Goal: Information Seeking & Learning: Learn about a topic

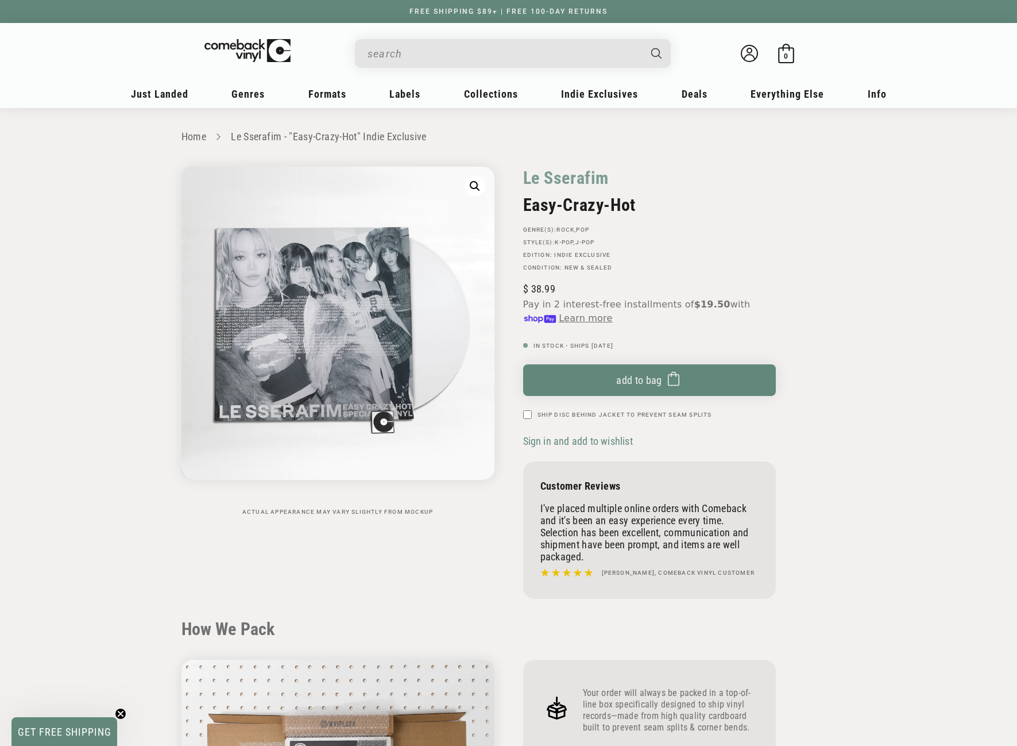
scroll to position [517, 0]
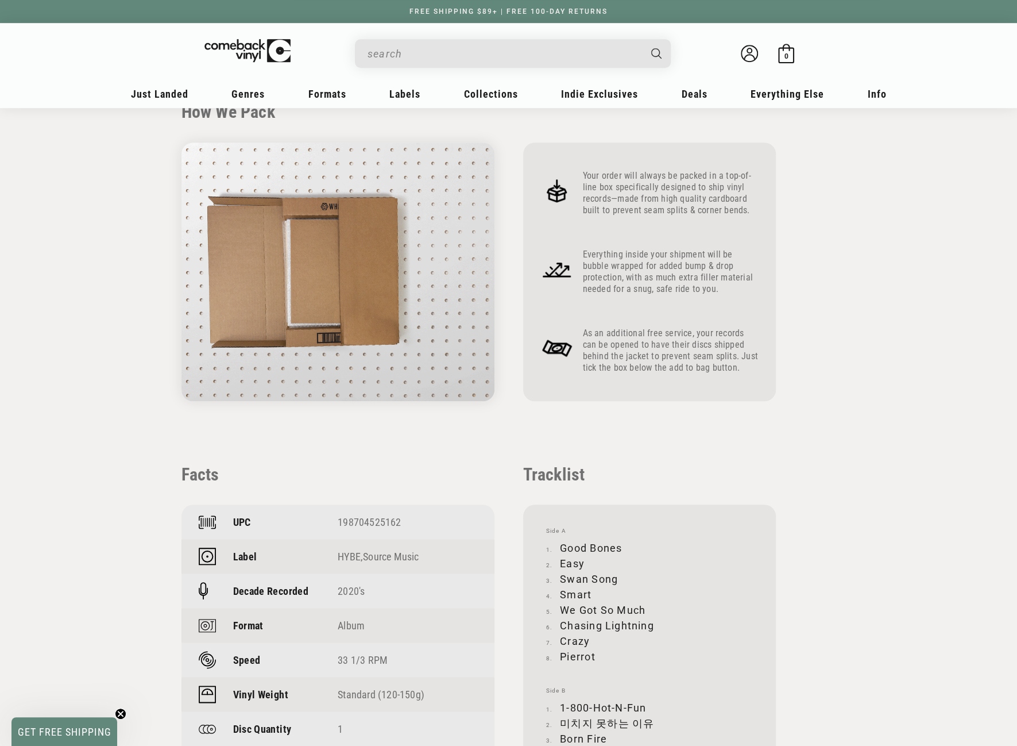
drag, startPoint x: 0, startPoint y: 0, endPoint x: 488, endPoint y: 44, distance: 489.7
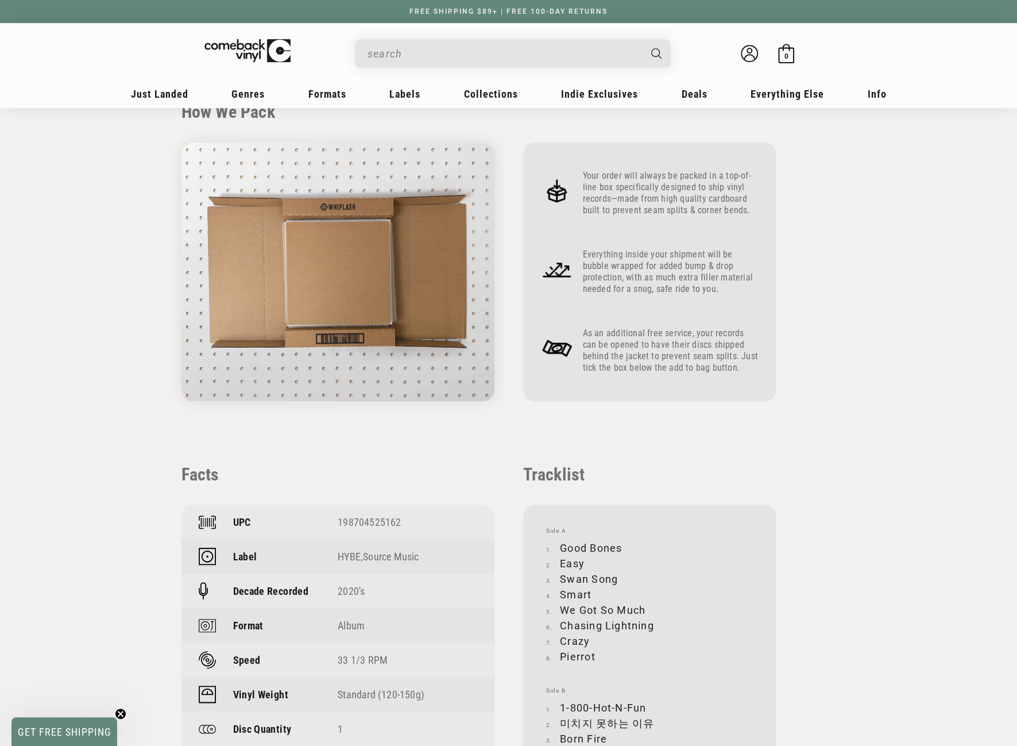
click at [488, 44] on input "When autocomplete results are available use up and down arrows to review and en…" at bounding box center [504, 54] width 272 height 24
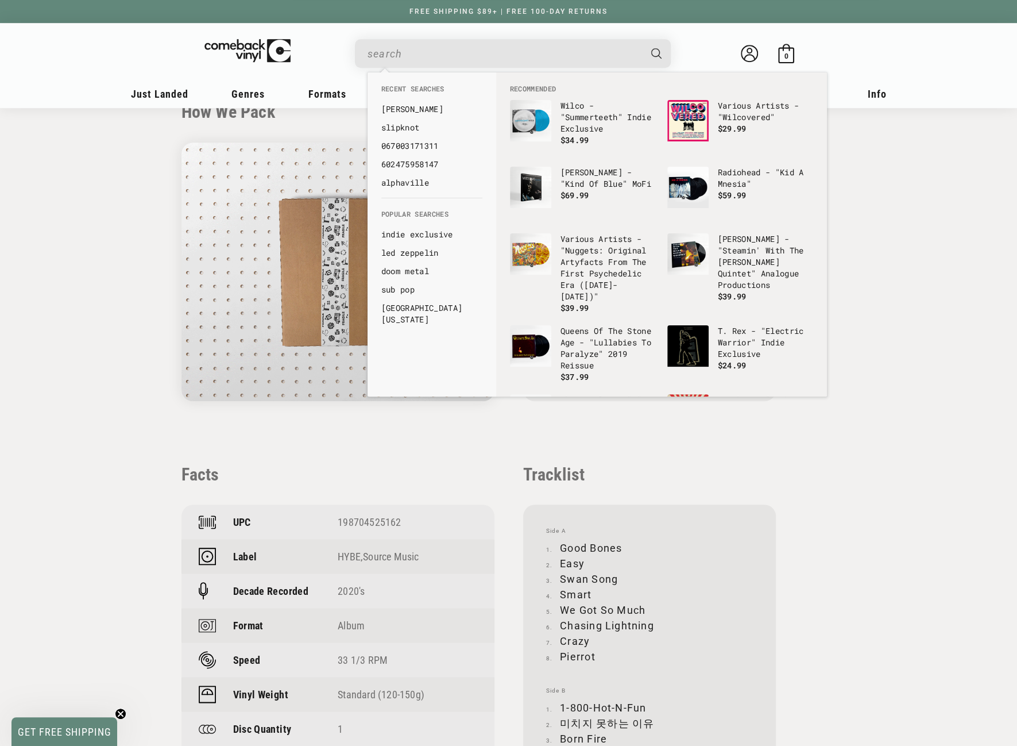
paste input "5060257964529"
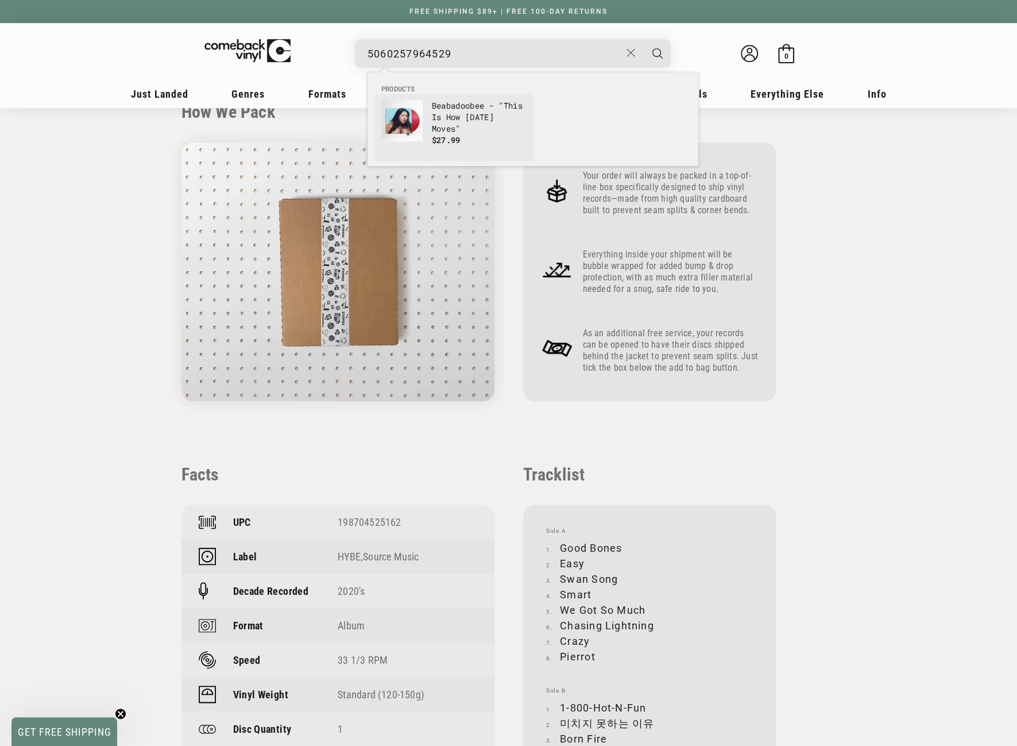
type input "5060257964529"
click at [445, 113] on p "Beabadoobee - "This Is How [DATE] Moves"" at bounding box center [479, 117] width 95 height 34
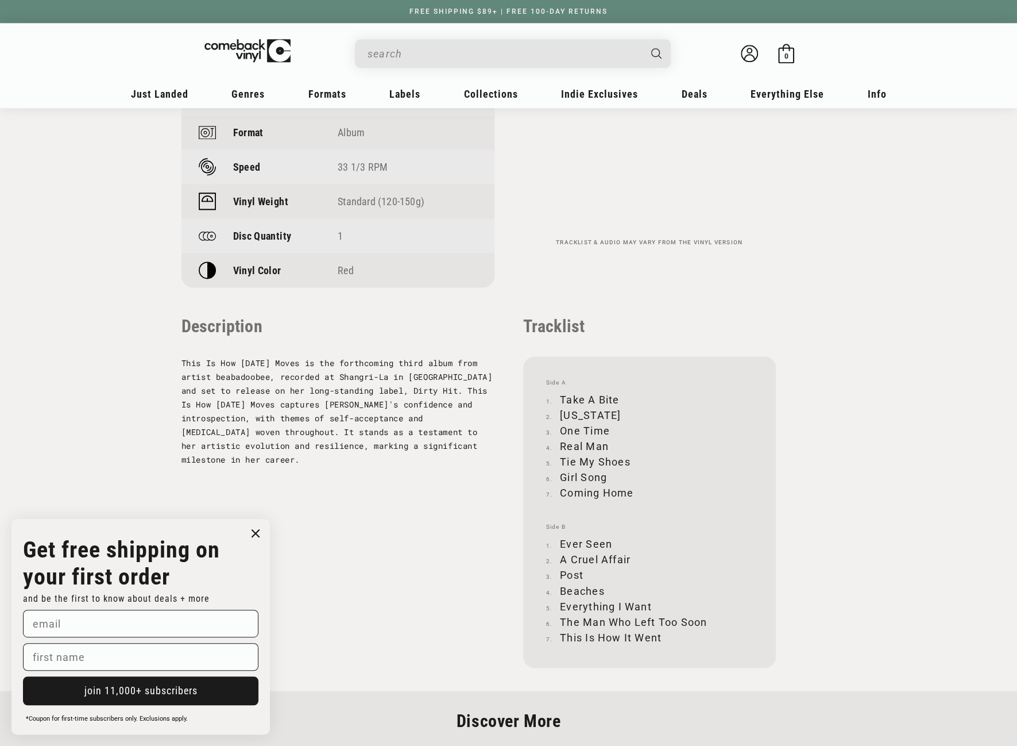
scroll to position [977, 0]
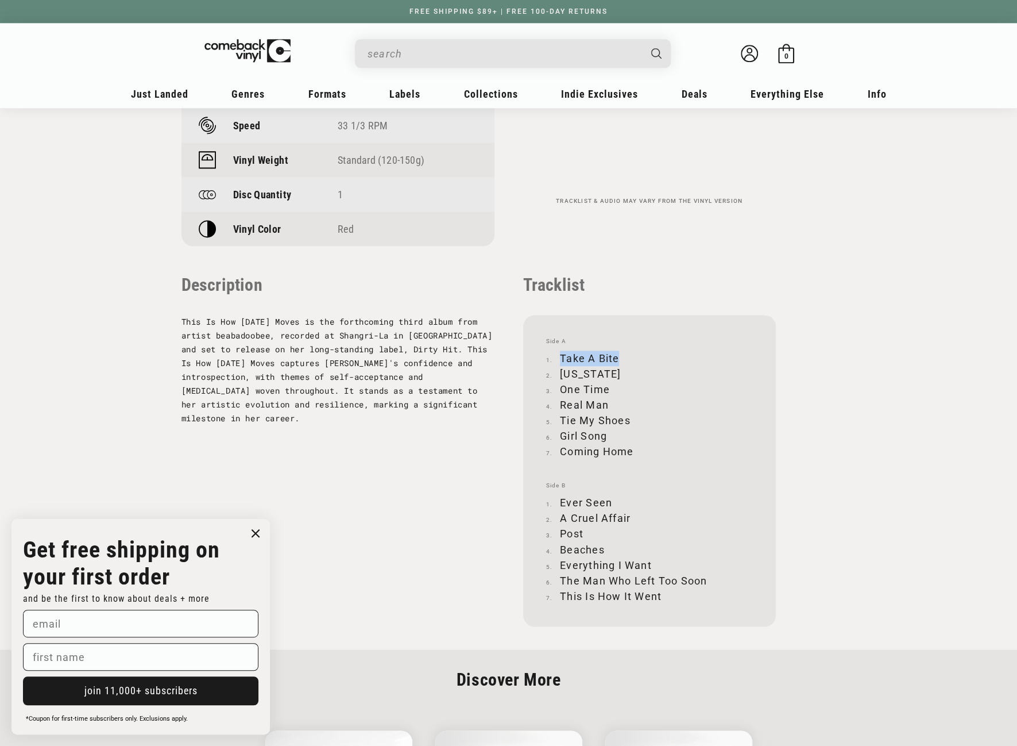
drag, startPoint x: 561, startPoint y: 356, endPoint x: 617, endPoint y: 356, distance: 56.3
click at [617, 356] on li "Take A Bite" at bounding box center [649, 358] width 207 height 16
copy li "Take A Bite"
drag, startPoint x: 562, startPoint y: 374, endPoint x: 609, endPoint y: 372, distance: 47.2
click at [609, 372] on li "[US_STATE]" at bounding box center [649, 374] width 207 height 16
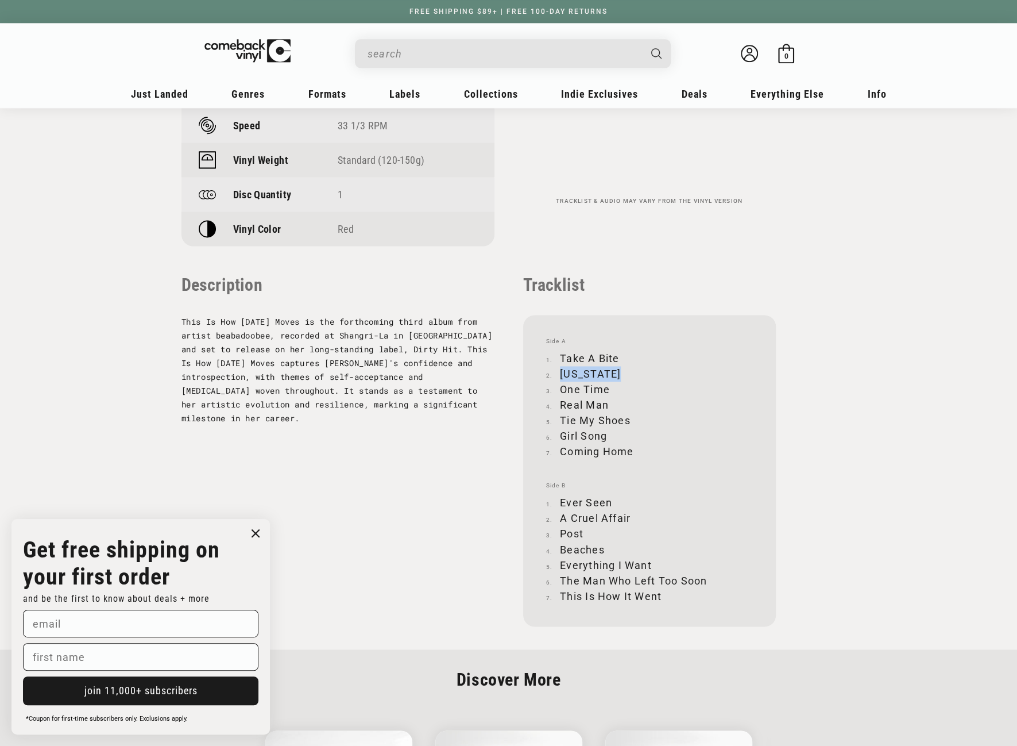
copy li "[US_STATE]"
drag, startPoint x: 562, startPoint y: 389, endPoint x: 608, endPoint y: 388, distance: 46.5
click at [608, 388] on li "One Time" at bounding box center [649, 389] width 207 height 16
copy li "One Time"
drag, startPoint x: 562, startPoint y: 403, endPoint x: 608, endPoint y: 405, distance: 46.0
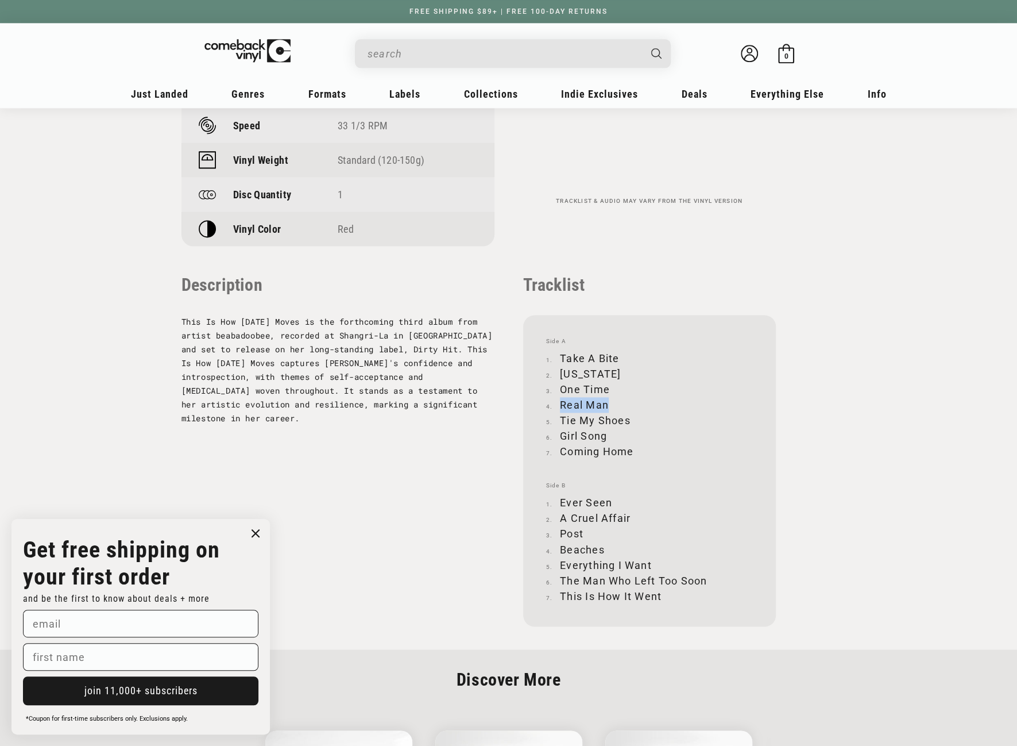
click at [608, 405] on li "Real Man" at bounding box center [649, 405] width 207 height 16
copy li "Real Man"
drag, startPoint x: 560, startPoint y: 418, endPoint x: 629, endPoint y: 418, distance: 69.5
click at [629, 418] on li "Tie My Shoes" at bounding box center [649, 420] width 207 height 16
copy li "Tie My Shoes"
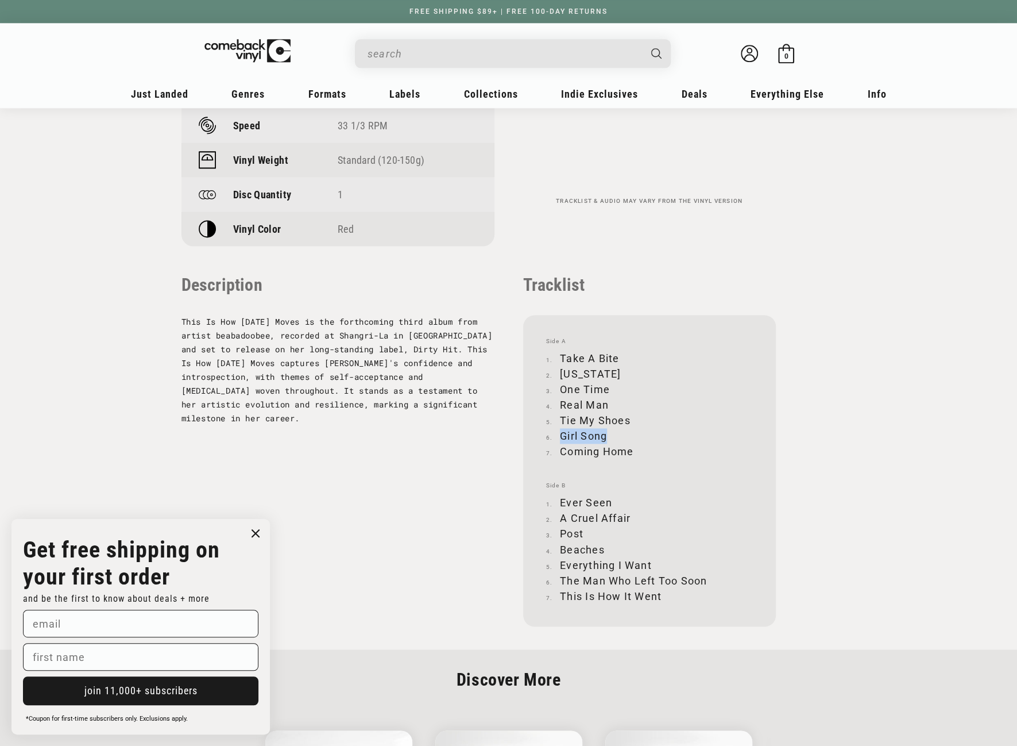
drag, startPoint x: 561, startPoint y: 435, endPoint x: 607, endPoint y: 435, distance: 46.0
click at [607, 435] on li "Girl Song" at bounding box center [649, 436] width 207 height 16
copy li "Girl Song"
drag, startPoint x: 562, startPoint y: 450, endPoint x: 632, endPoint y: 451, distance: 69.5
click at [632, 451] on li "Coming Home" at bounding box center [649, 451] width 207 height 16
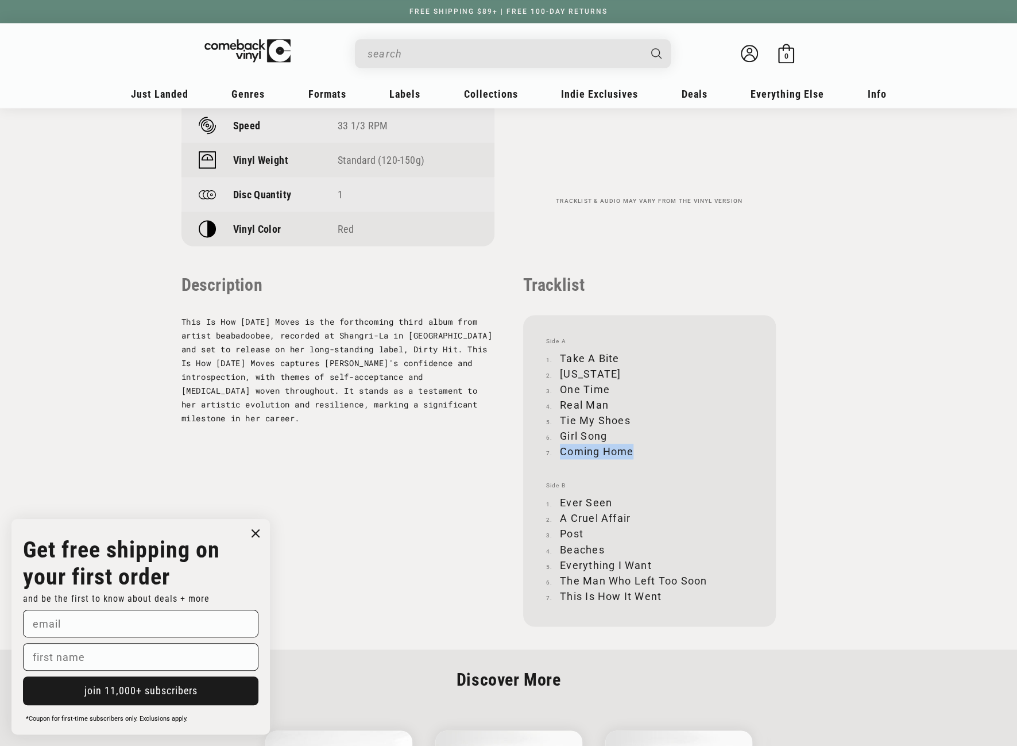
copy li "Coming Home"
drag, startPoint x: 561, startPoint y: 501, endPoint x: 610, endPoint y: 500, distance: 49.4
click at [610, 500] on li "Ever Seen" at bounding box center [649, 503] width 207 height 16
copy li "Ever Seen"
drag, startPoint x: 562, startPoint y: 519, endPoint x: 630, endPoint y: 515, distance: 67.9
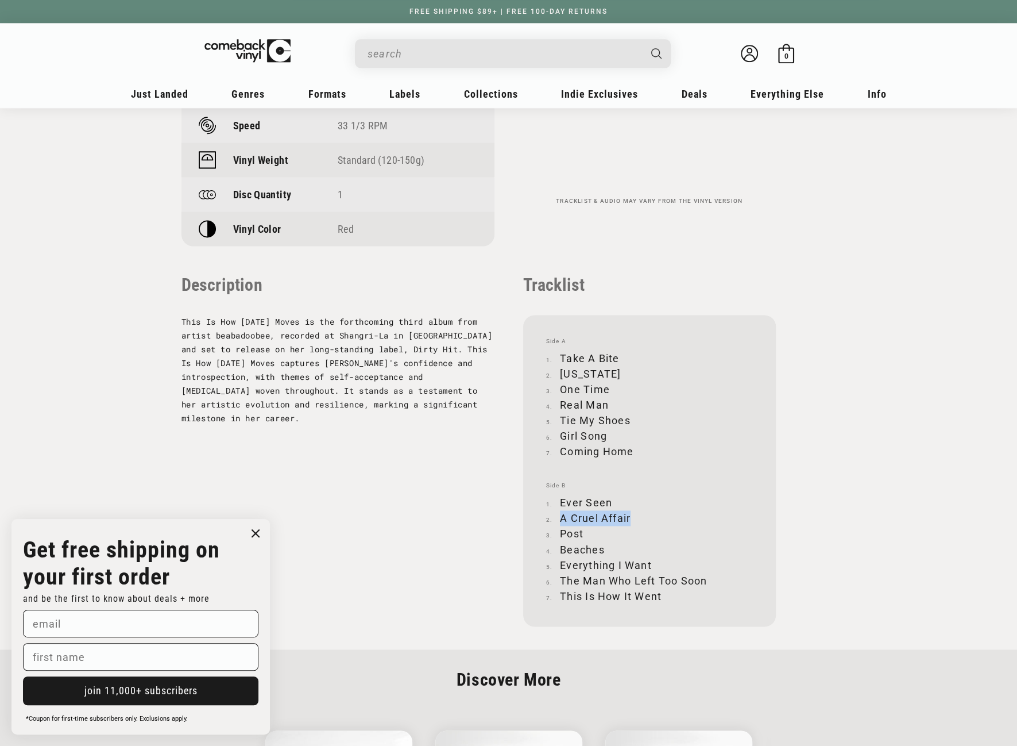
click at [630, 515] on li "A Cruel Affair" at bounding box center [649, 518] width 207 height 16
copy li "A Cruel Affair"
drag, startPoint x: 561, startPoint y: 531, endPoint x: 584, endPoint y: 532, distance: 22.4
click at [584, 532] on li "Post" at bounding box center [649, 534] width 207 height 16
copy li "Post"
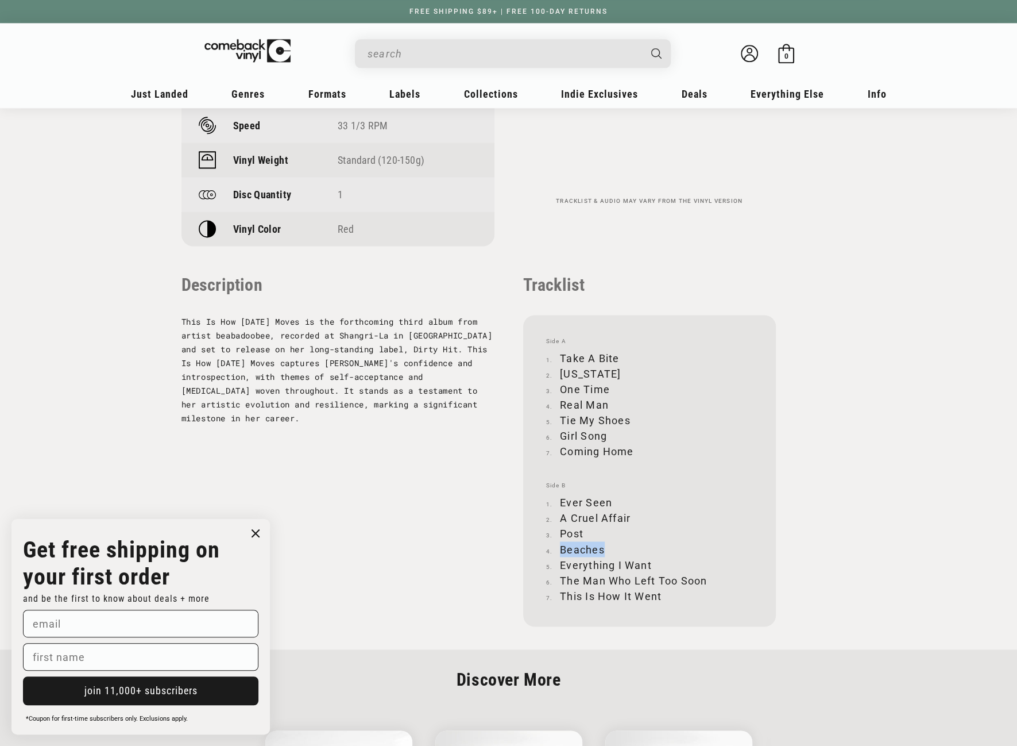
drag, startPoint x: 561, startPoint y: 549, endPoint x: 603, endPoint y: 549, distance: 41.9
click at [603, 549] on li "Beaches" at bounding box center [649, 549] width 207 height 16
drag, startPoint x: 561, startPoint y: 564, endPoint x: 652, endPoint y: 565, distance: 90.8
click at [652, 565] on li "Everything I Want" at bounding box center [649, 565] width 207 height 16
drag, startPoint x: 561, startPoint y: 578, endPoint x: 705, endPoint y: 577, distance: 143.6
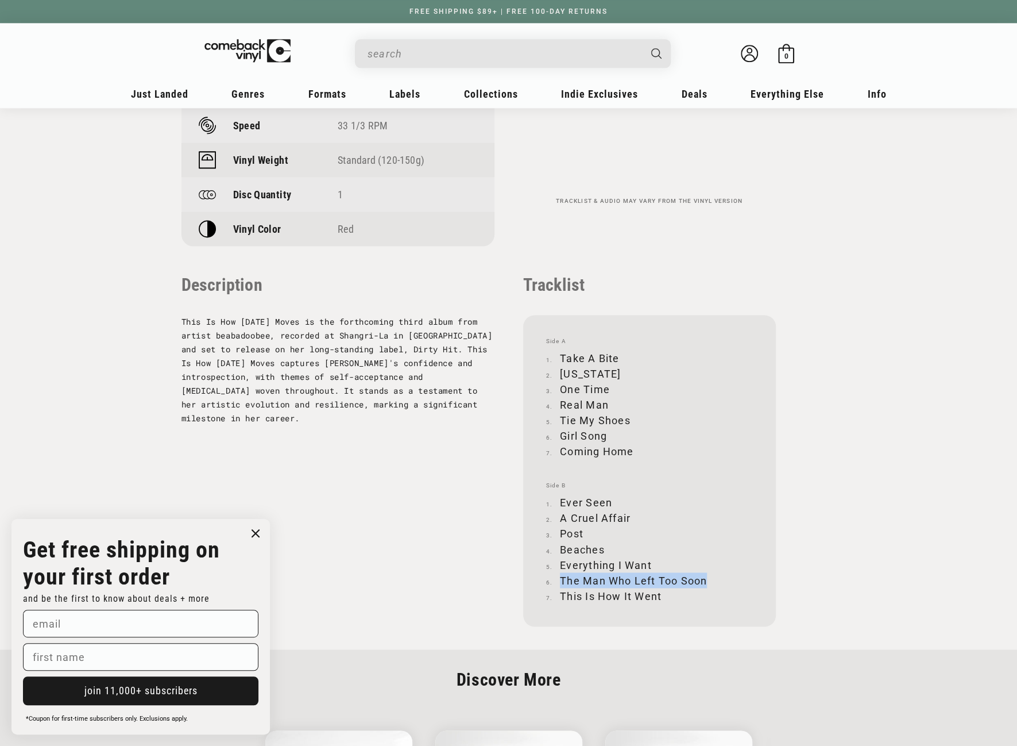
click at [705, 577] on li "The Man Who Left Too Soon" at bounding box center [649, 580] width 207 height 16
drag, startPoint x: 561, startPoint y: 591, endPoint x: 661, endPoint y: 590, distance: 100.0
click at [661, 590] on li "This Is How It Went" at bounding box center [649, 596] width 207 height 16
